Goal: Task Accomplishment & Management: Use online tool/utility

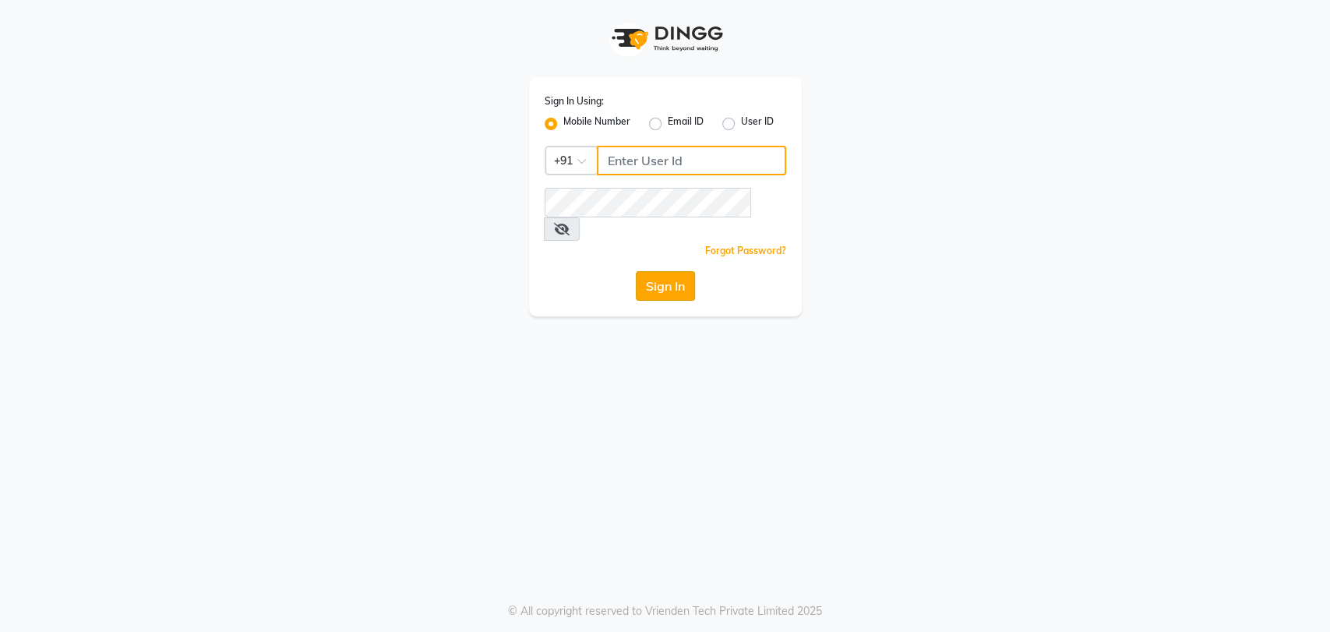
type input "8082793385"
click at [675, 271] on button "Sign In" at bounding box center [665, 286] width 59 height 30
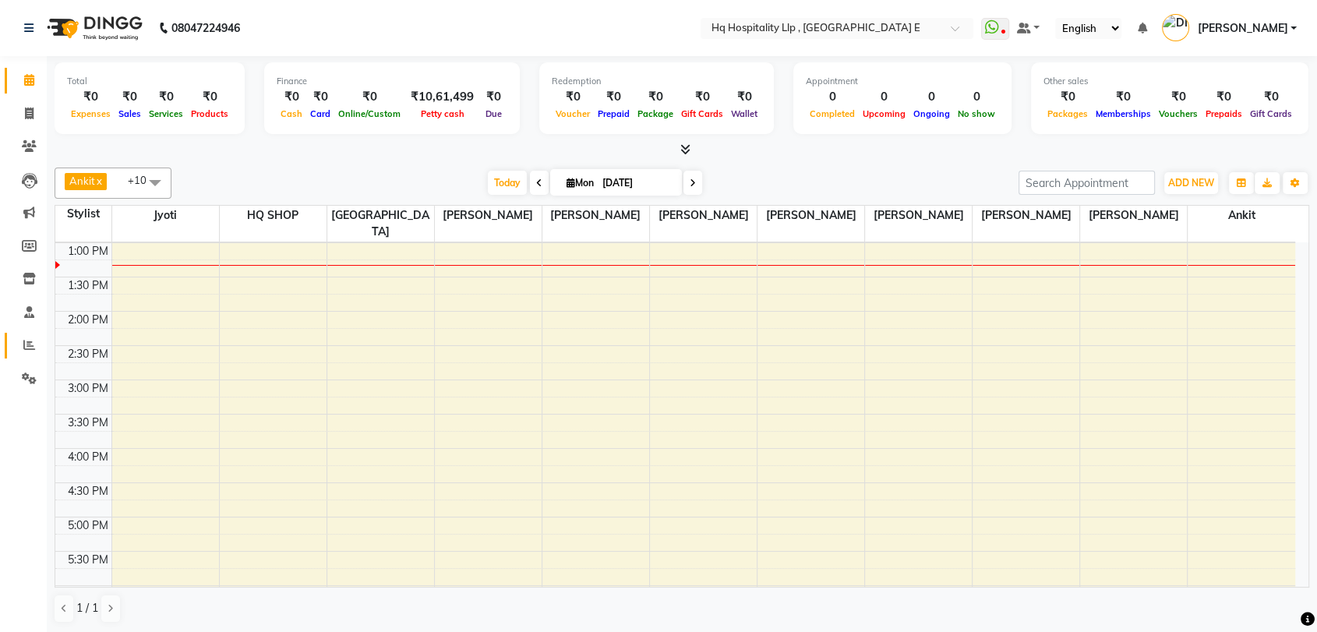
click at [31, 344] on icon at bounding box center [29, 345] width 12 height 12
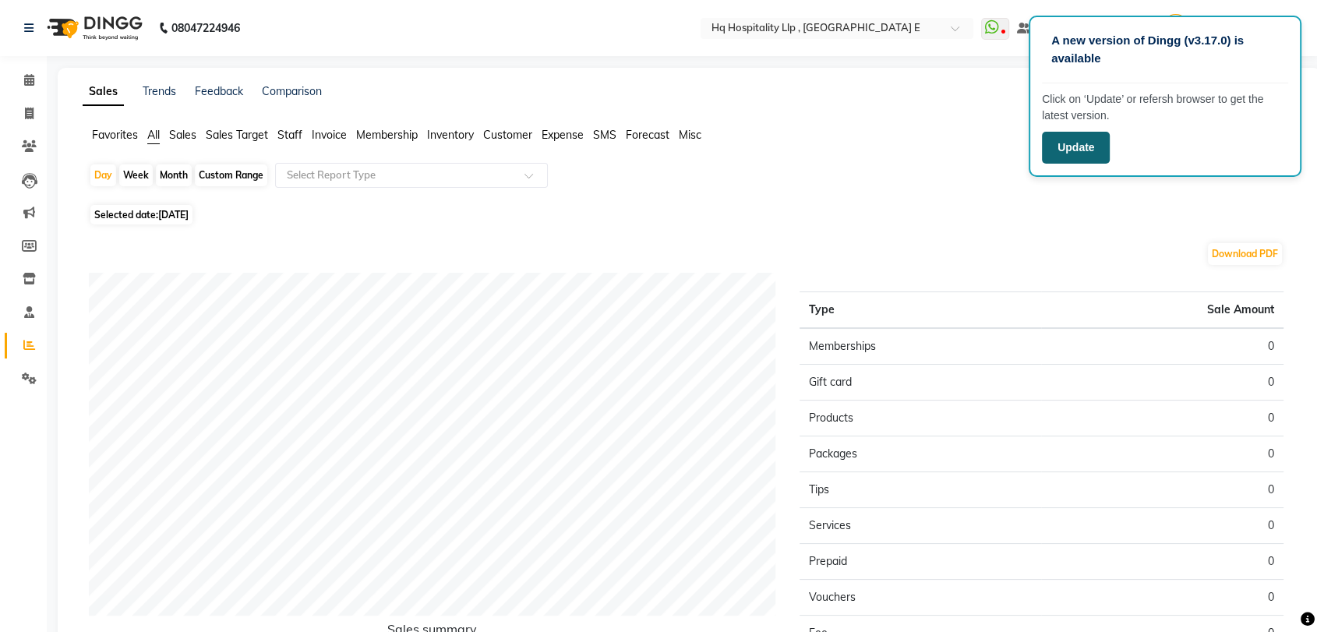
click at [1063, 150] on button "Update" at bounding box center [1076, 148] width 68 height 32
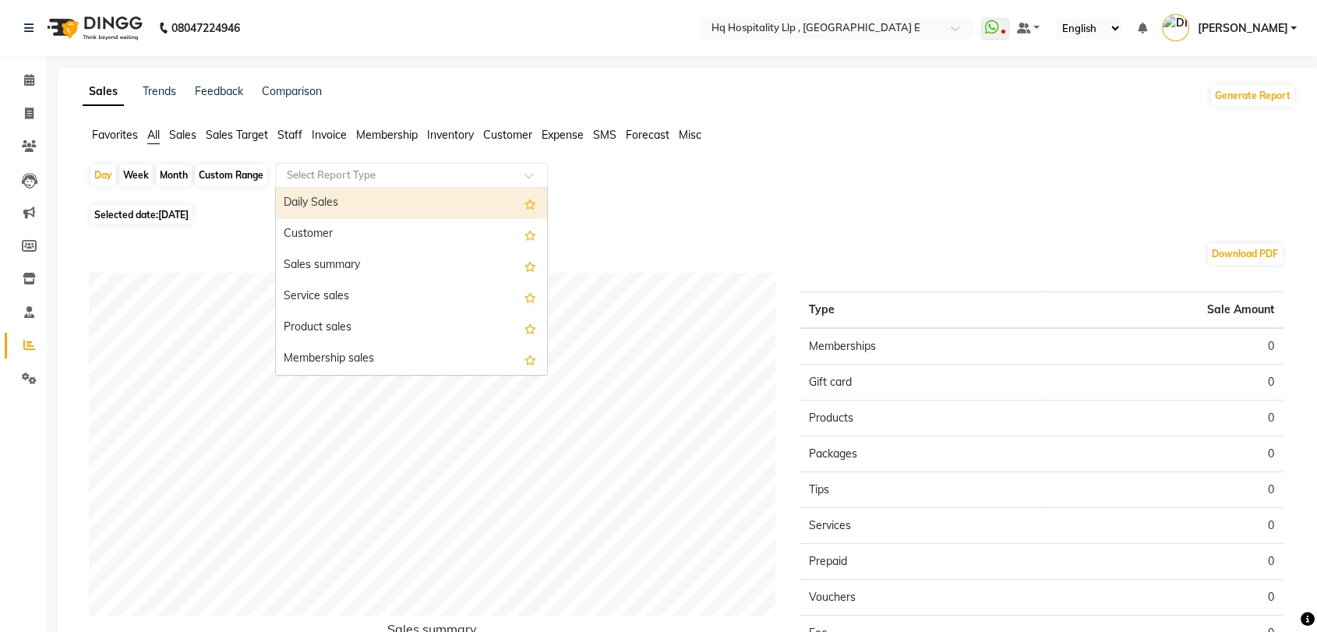
click at [330, 177] on input "text" at bounding box center [396, 176] width 224 height 16
click at [334, 214] on div "Daily Sales" at bounding box center [411, 203] width 271 height 31
select select "filtered_report"
select select "csv"
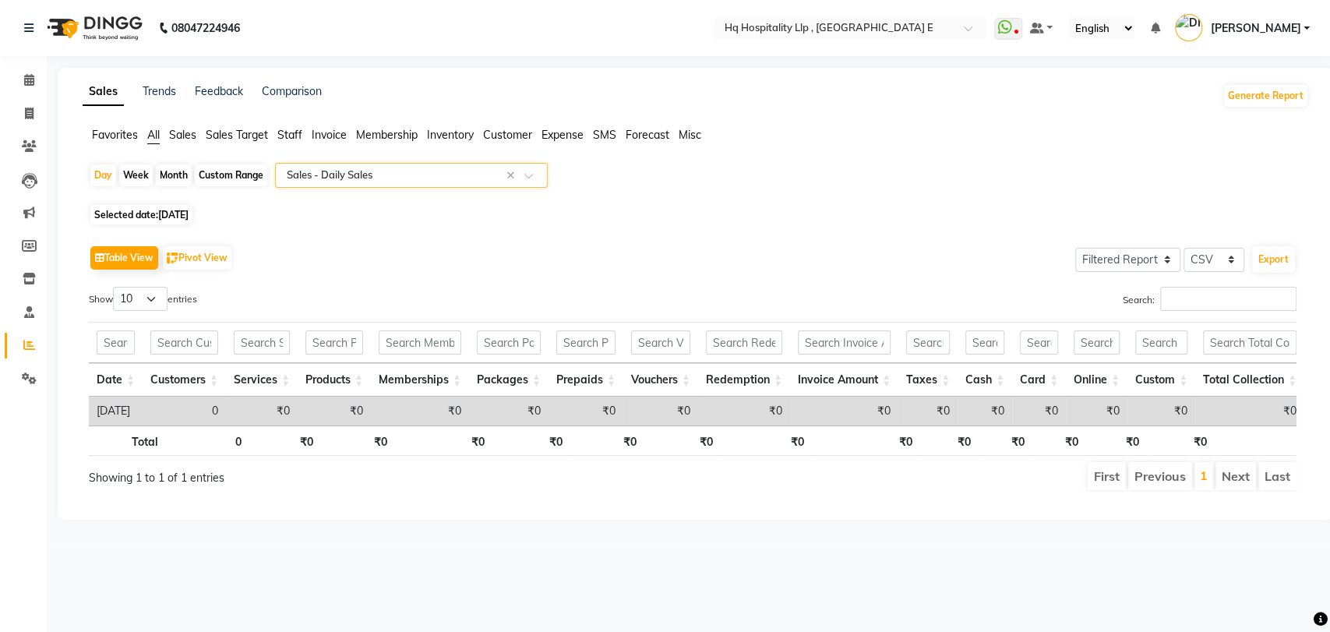
click at [162, 214] on span "[DATE]" at bounding box center [173, 215] width 30 height 12
select select "9"
select select "2025"
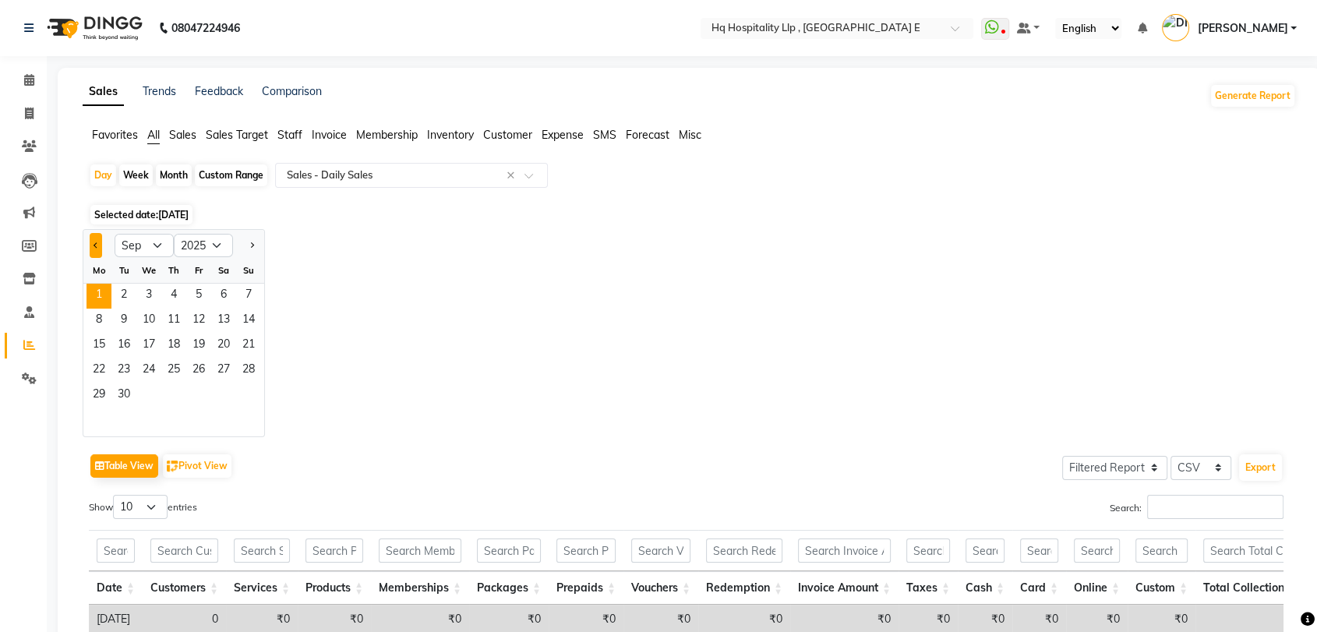
click at [96, 244] on span "Previous month" at bounding box center [96, 244] width 5 height 5
select select "8"
click at [166, 174] on div "Month" at bounding box center [174, 175] width 36 height 22
select select "9"
select select "2025"
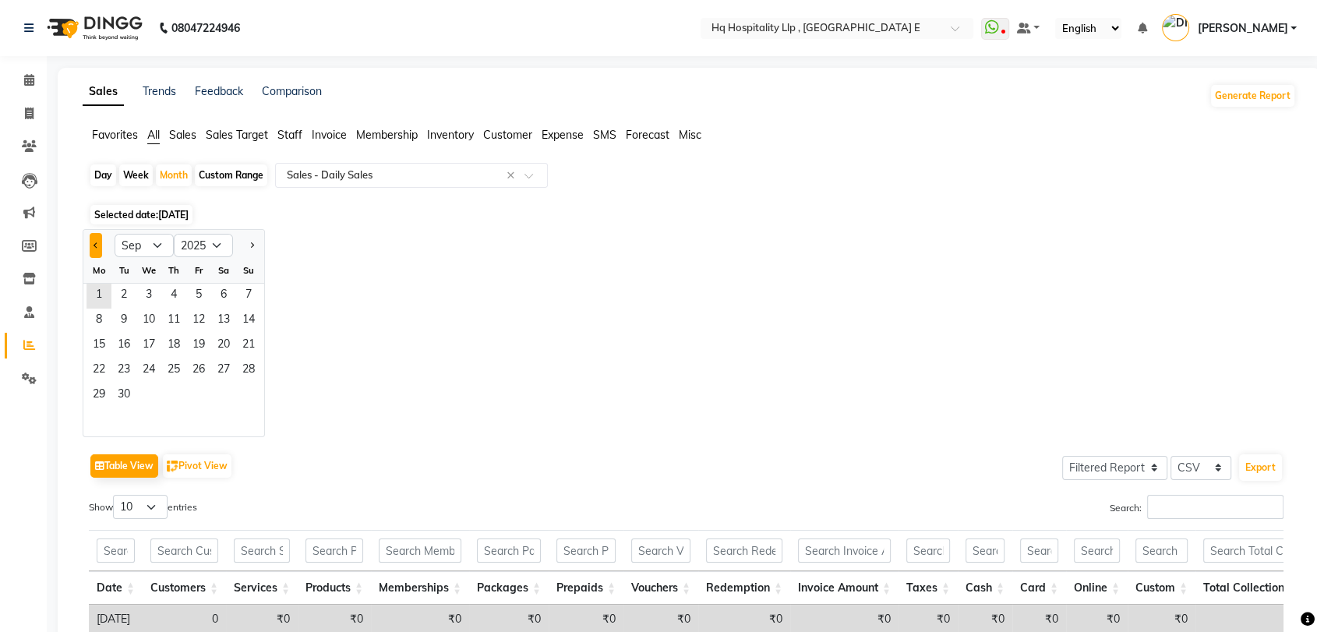
click at [101, 243] on button "Previous month" at bounding box center [96, 245] width 12 height 25
select select "8"
click at [196, 295] on span "1" at bounding box center [198, 296] width 25 height 25
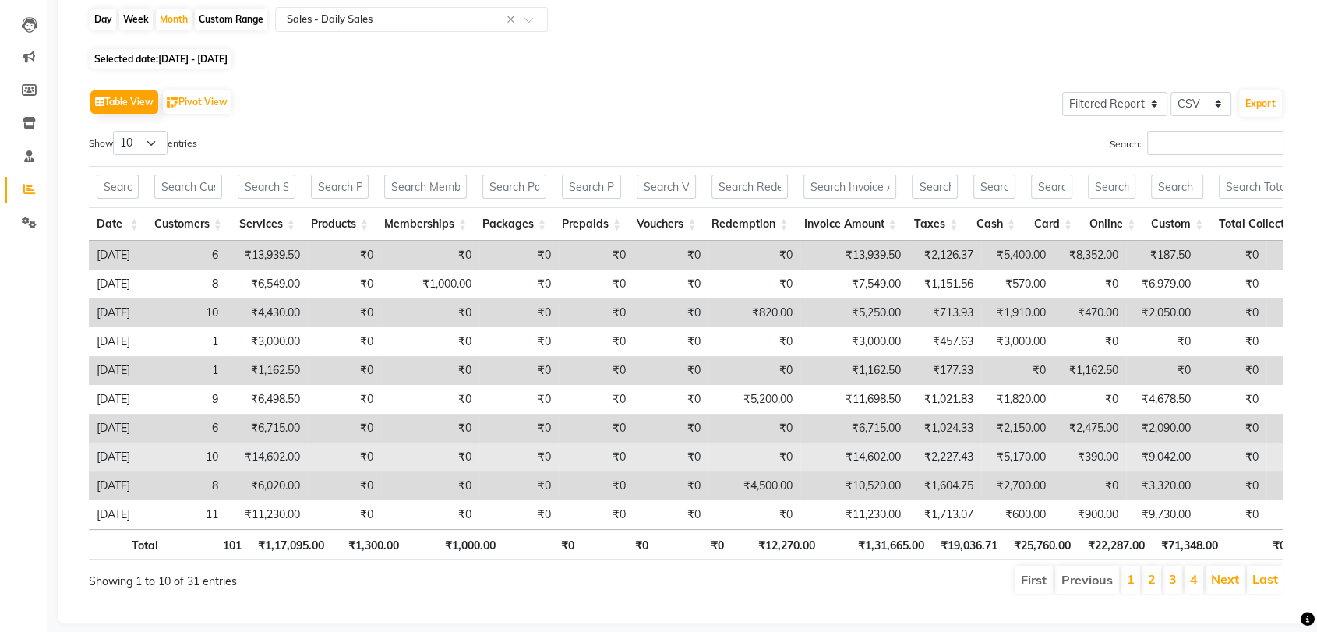
scroll to position [196, 0]
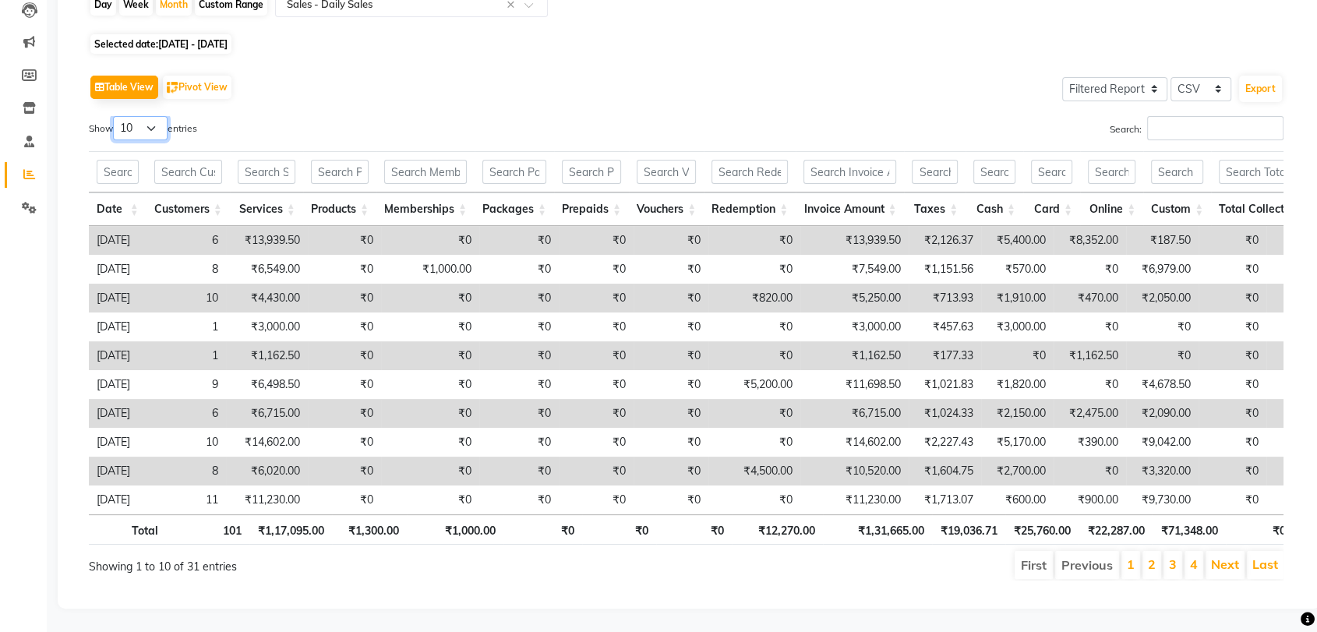
click at [156, 116] on select "10 25 50 100" at bounding box center [140, 128] width 55 height 24
select select "50"
click at [115, 116] on select "10 25 50 100" at bounding box center [140, 128] width 55 height 24
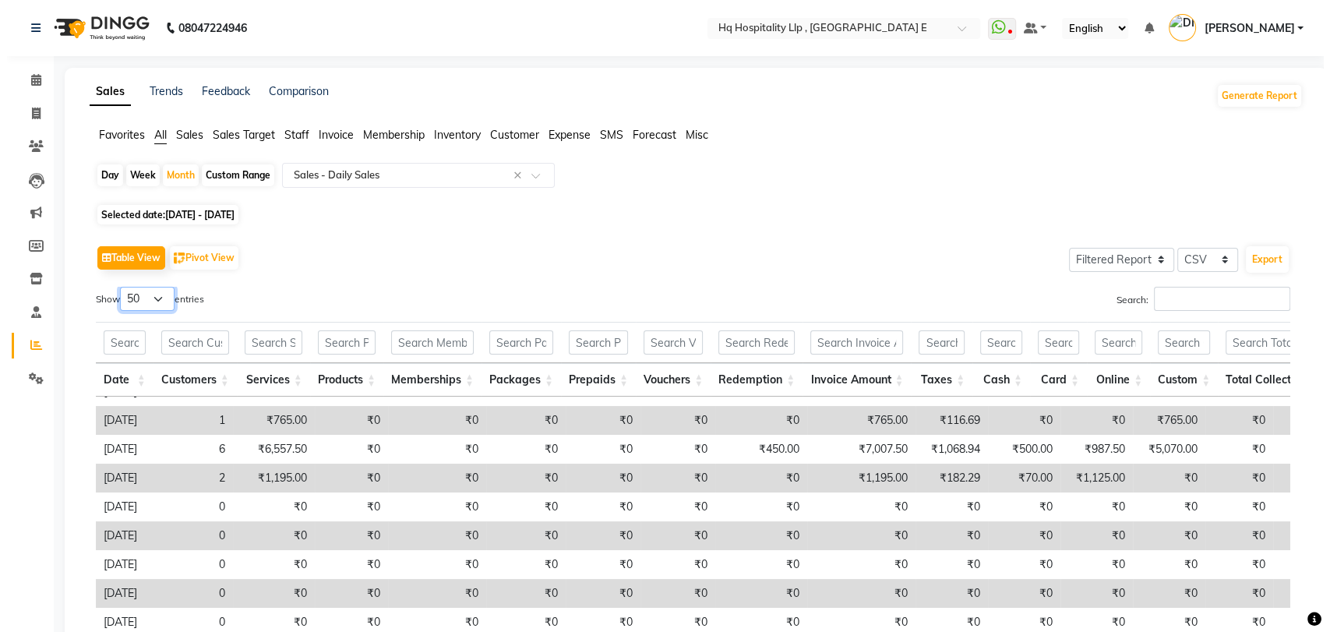
scroll to position [509, 0]
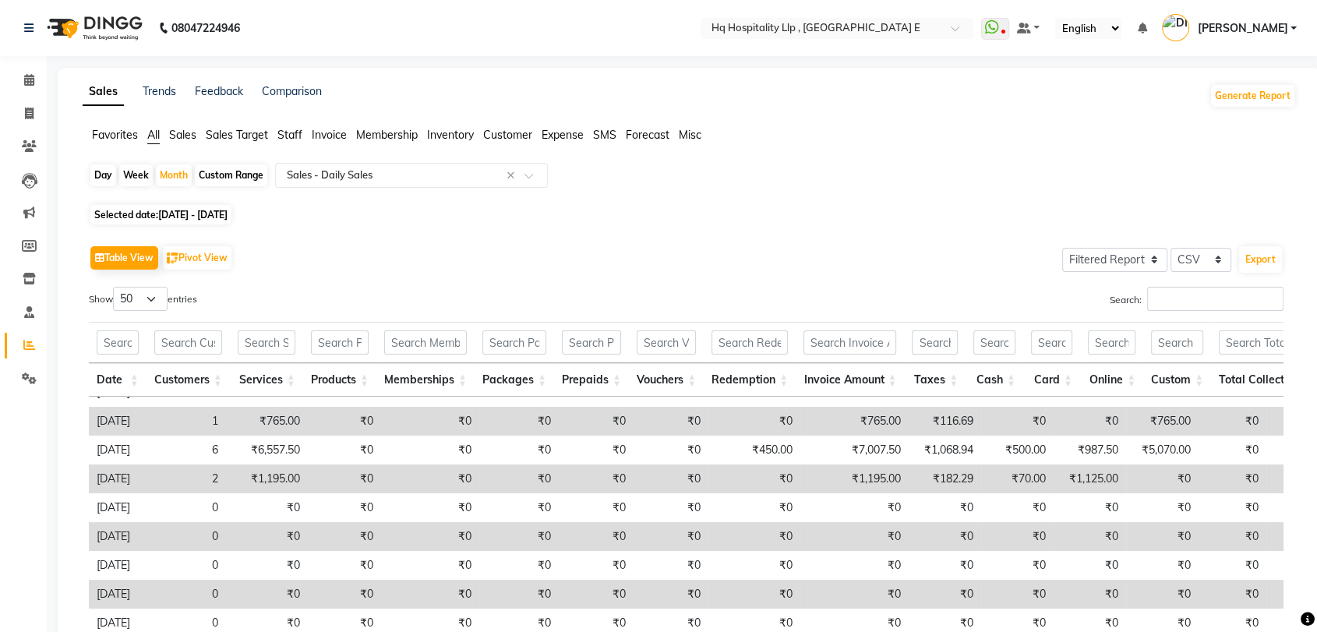
click at [433, 283] on div "Table View Pivot View Select Full Report Filtered Report Select CSV PDF Export …" at bounding box center [686, 508] width 1195 height 533
click at [33, 114] on icon at bounding box center [29, 114] width 9 height 12
select select "service"
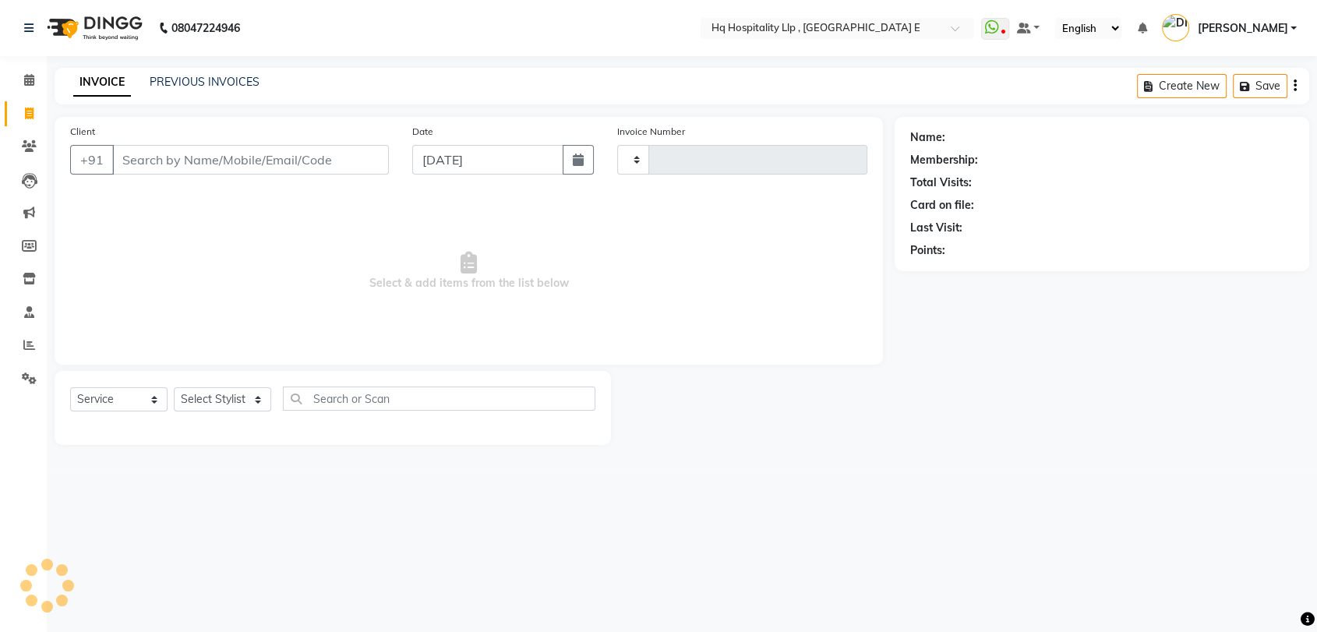
type input "0910"
select select "5407"
click at [581, 161] on icon "button" at bounding box center [584, 160] width 11 height 12
select select "9"
select select "2025"
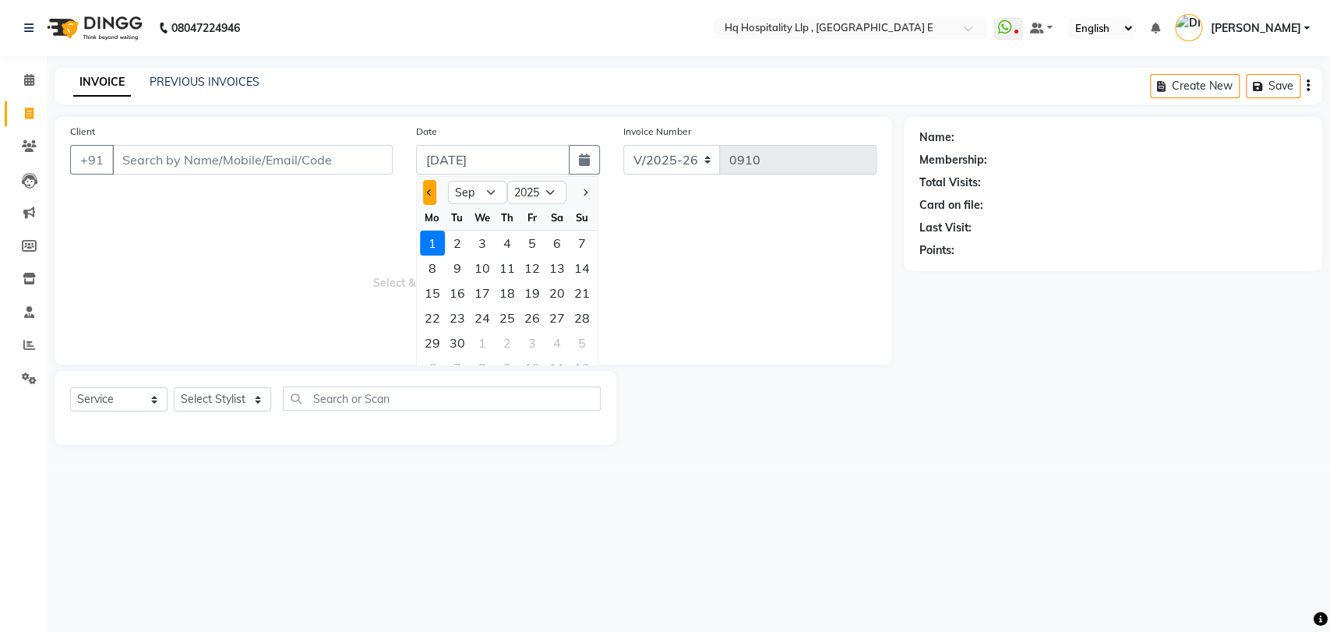
click at [430, 189] on span "Previous month" at bounding box center [429, 192] width 6 height 6
select select "8"
click at [582, 338] on div "31" at bounding box center [582, 342] width 25 height 25
type input "[DATE]"
